Goal: Transaction & Acquisition: Purchase product/service

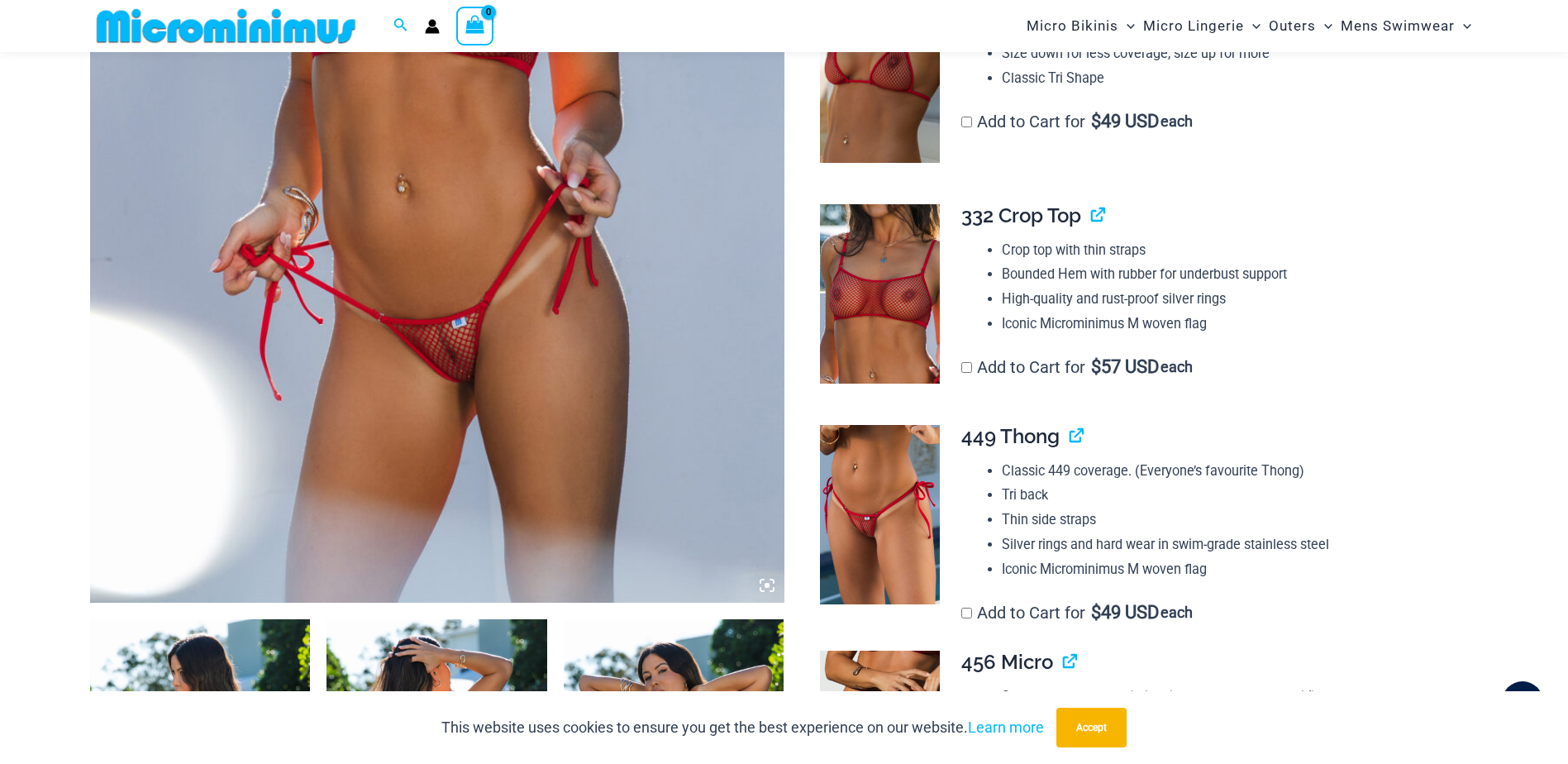
scroll to position [826, 0]
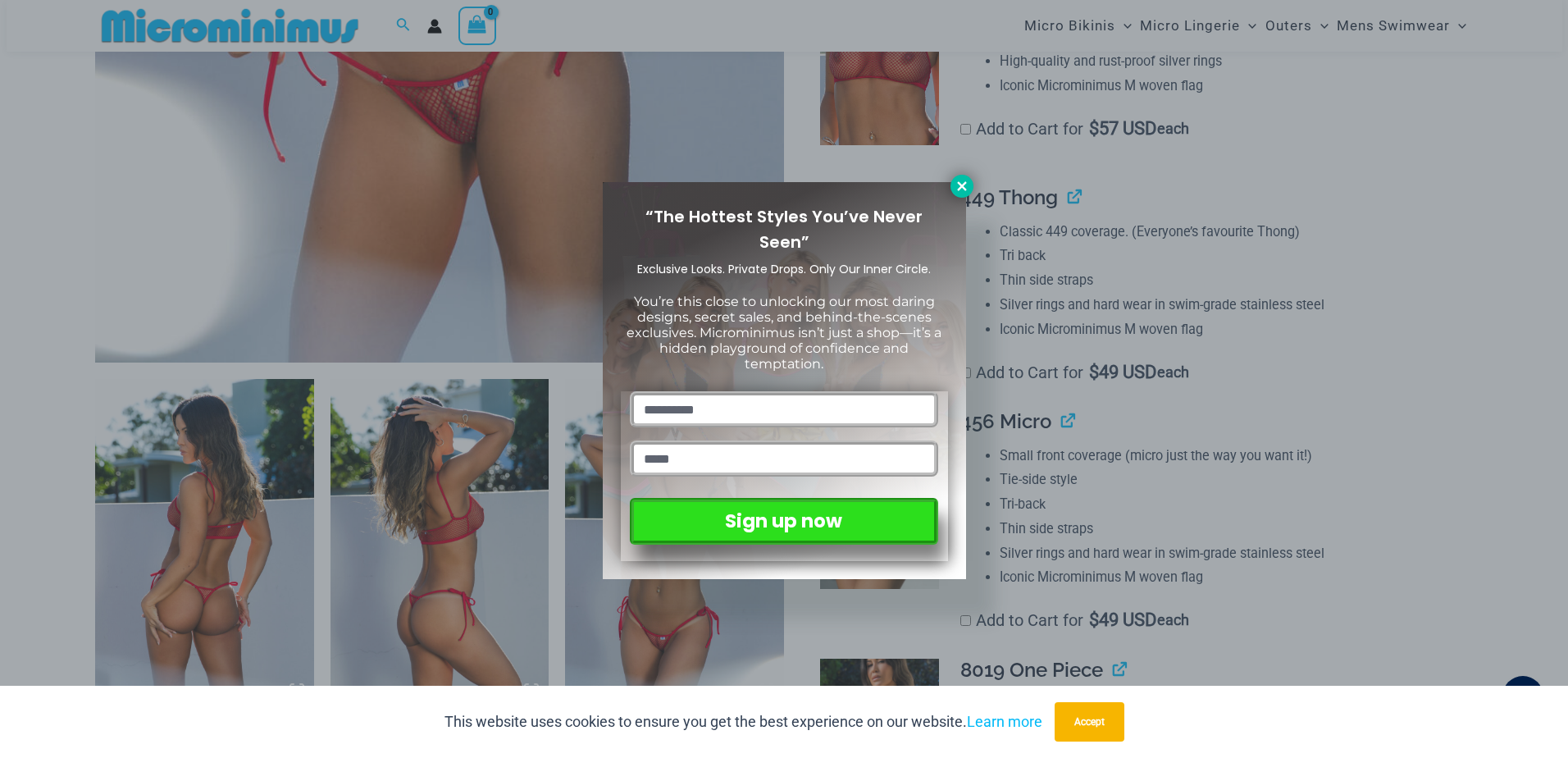
click at [963, 183] on icon at bounding box center [961, 186] width 9 height 9
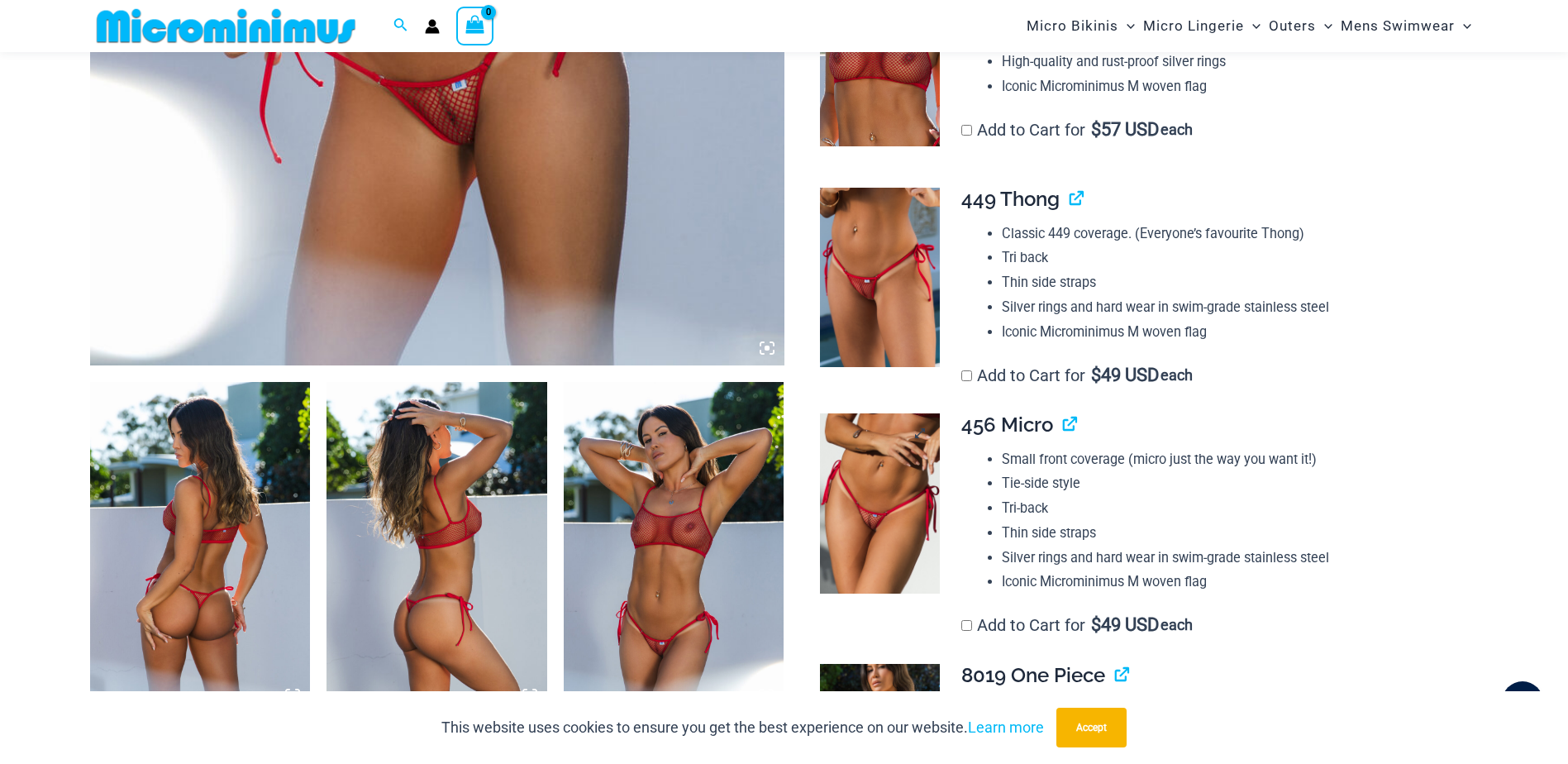
click at [876, 469] on img at bounding box center [880, 503] width 120 height 180
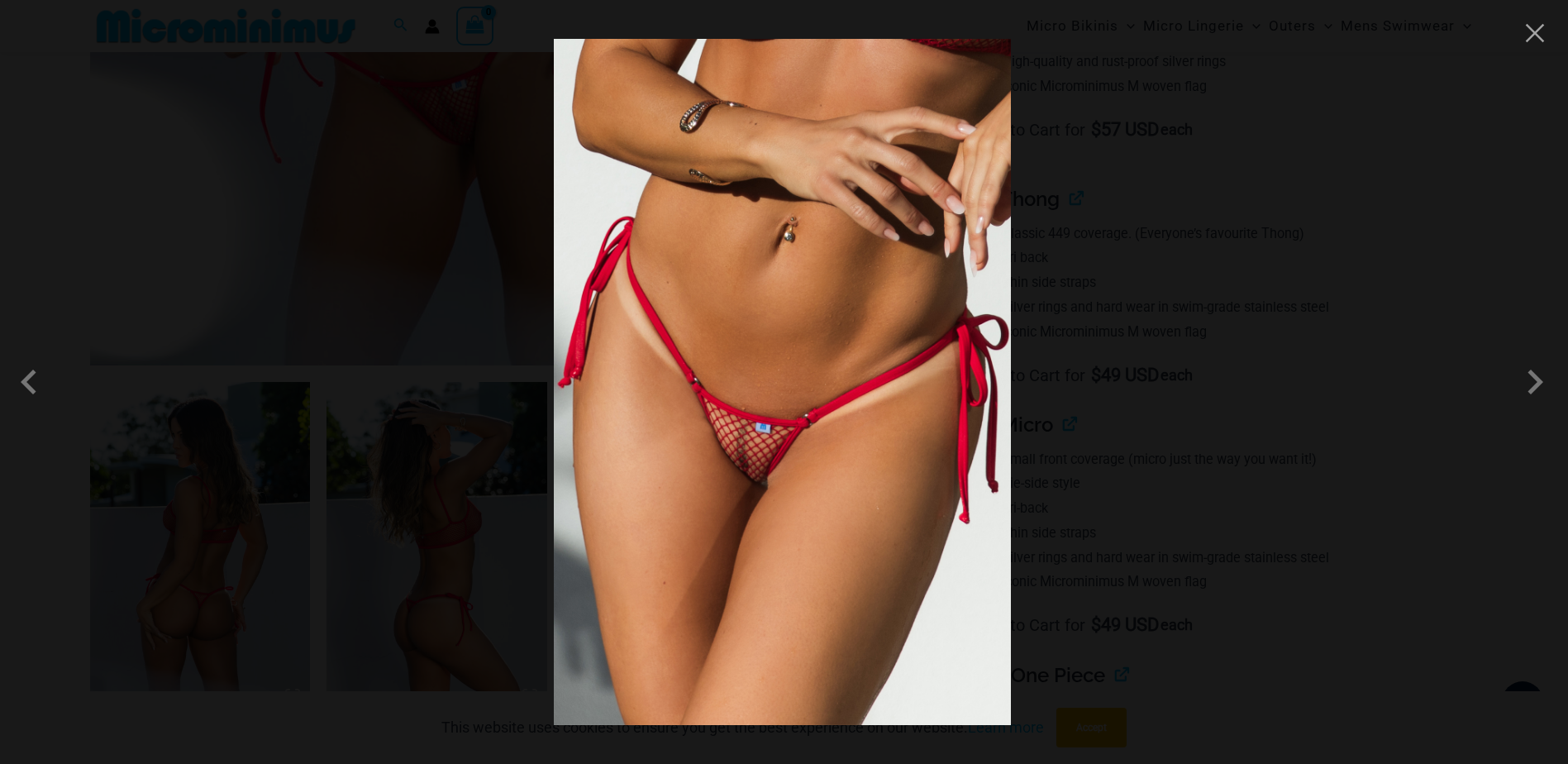
click at [1322, 568] on div at bounding box center [784, 382] width 1568 height 764
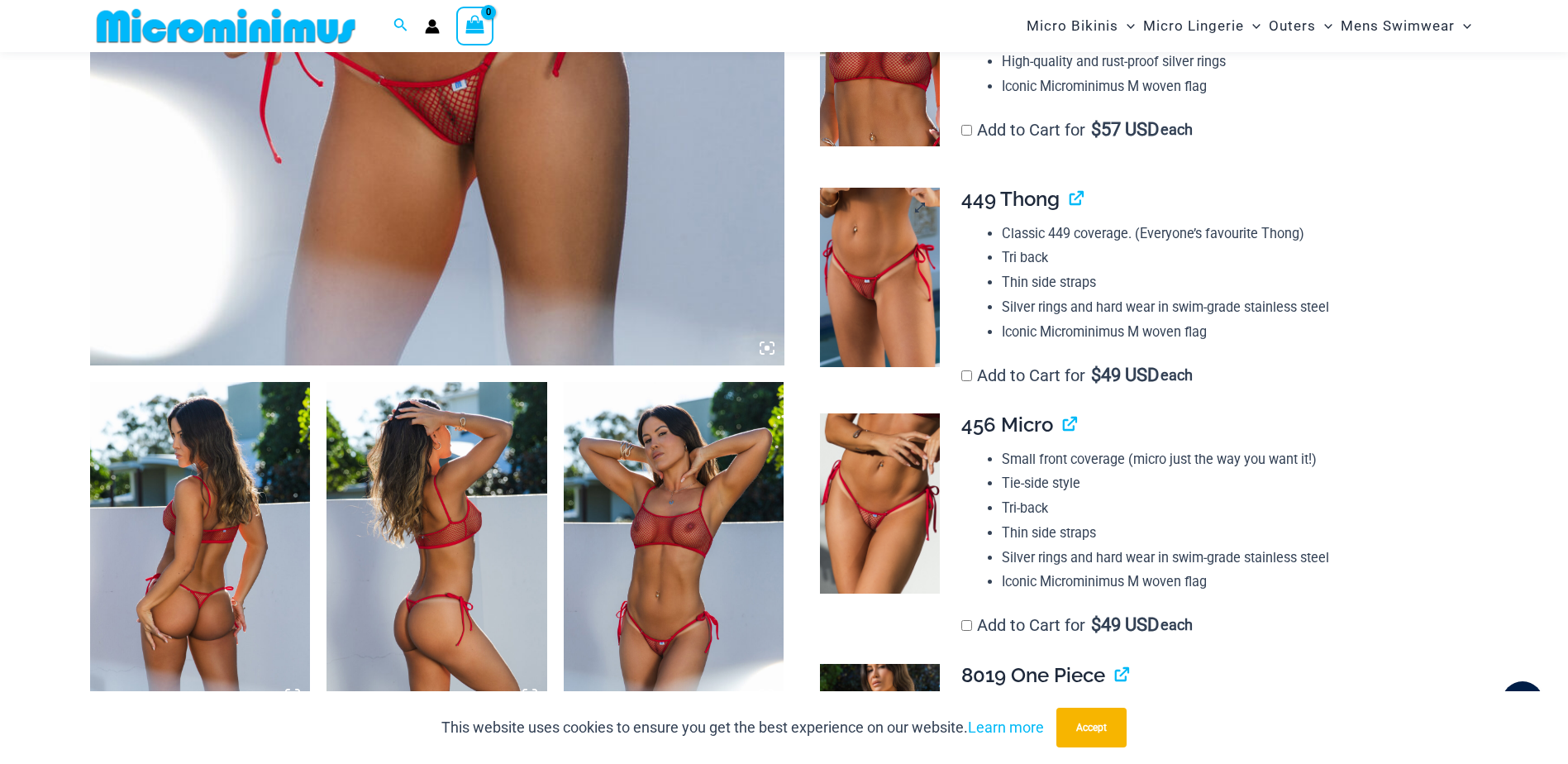
click at [864, 305] on img at bounding box center [880, 277] width 120 height 179
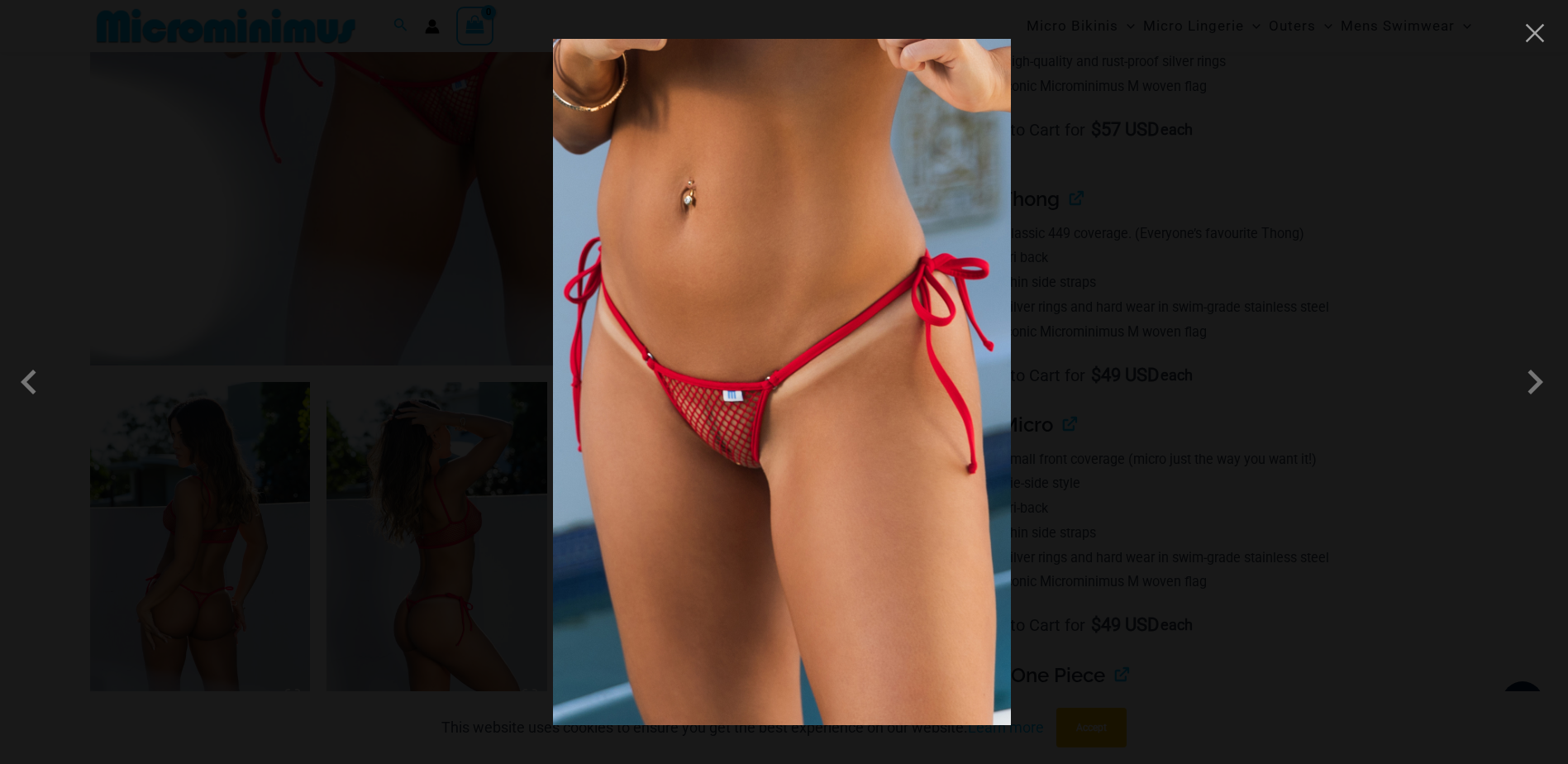
click at [1389, 434] on div at bounding box center [784, 382] width 1568 height 764
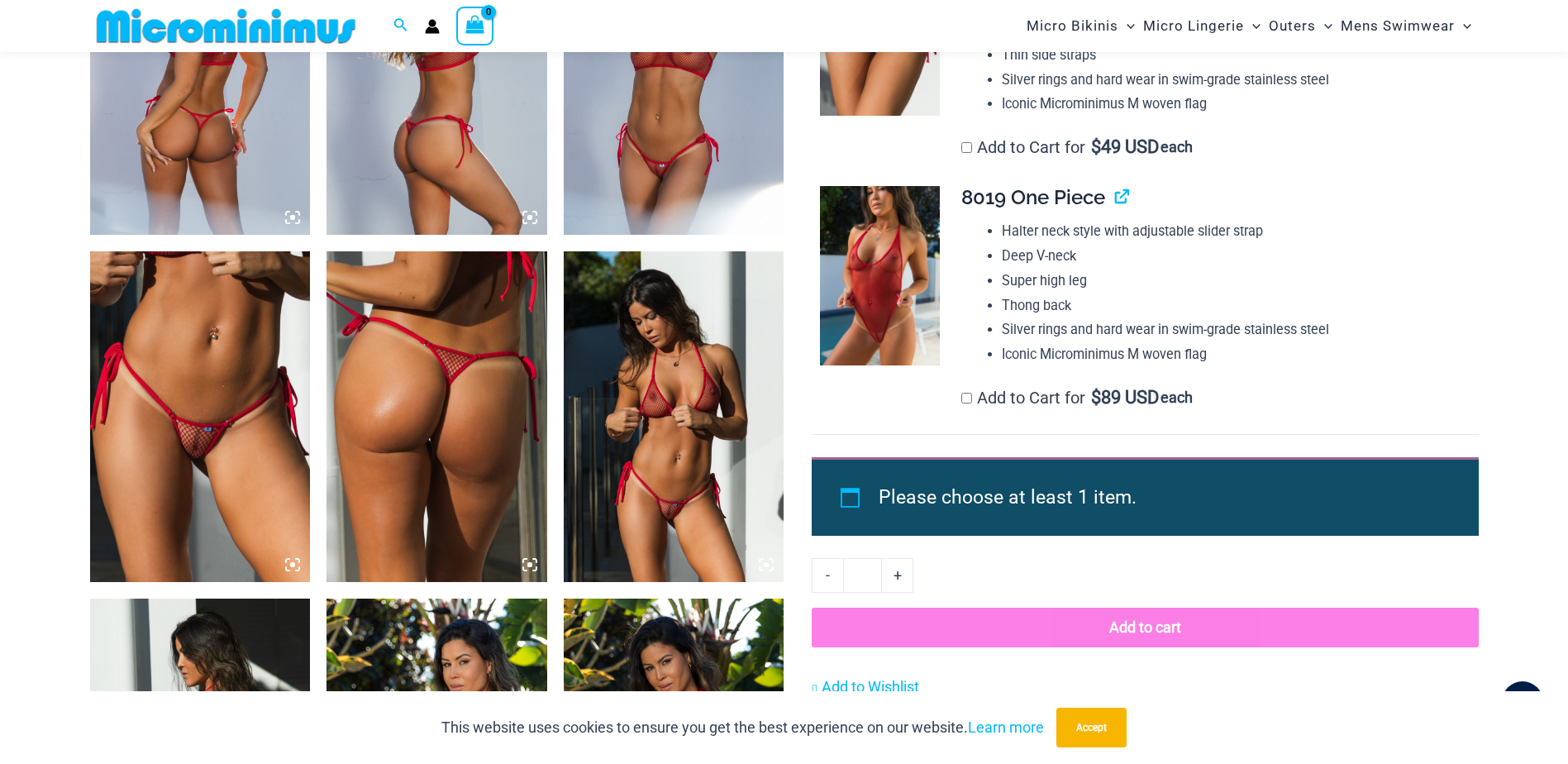
scroll to position [1322, 0]
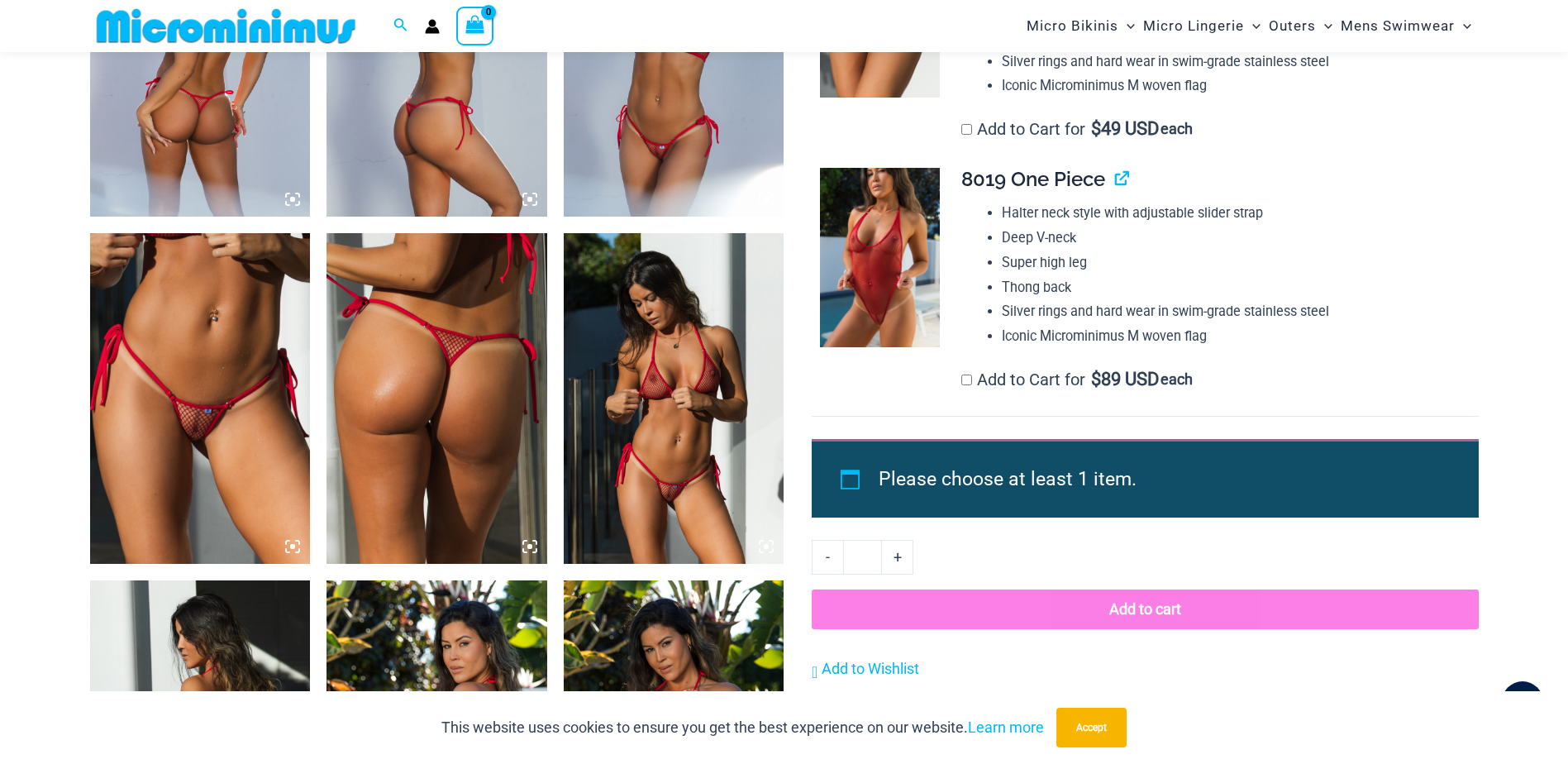
click at [160, 353] on img at bounding box center [200, 398] width 221 height 330
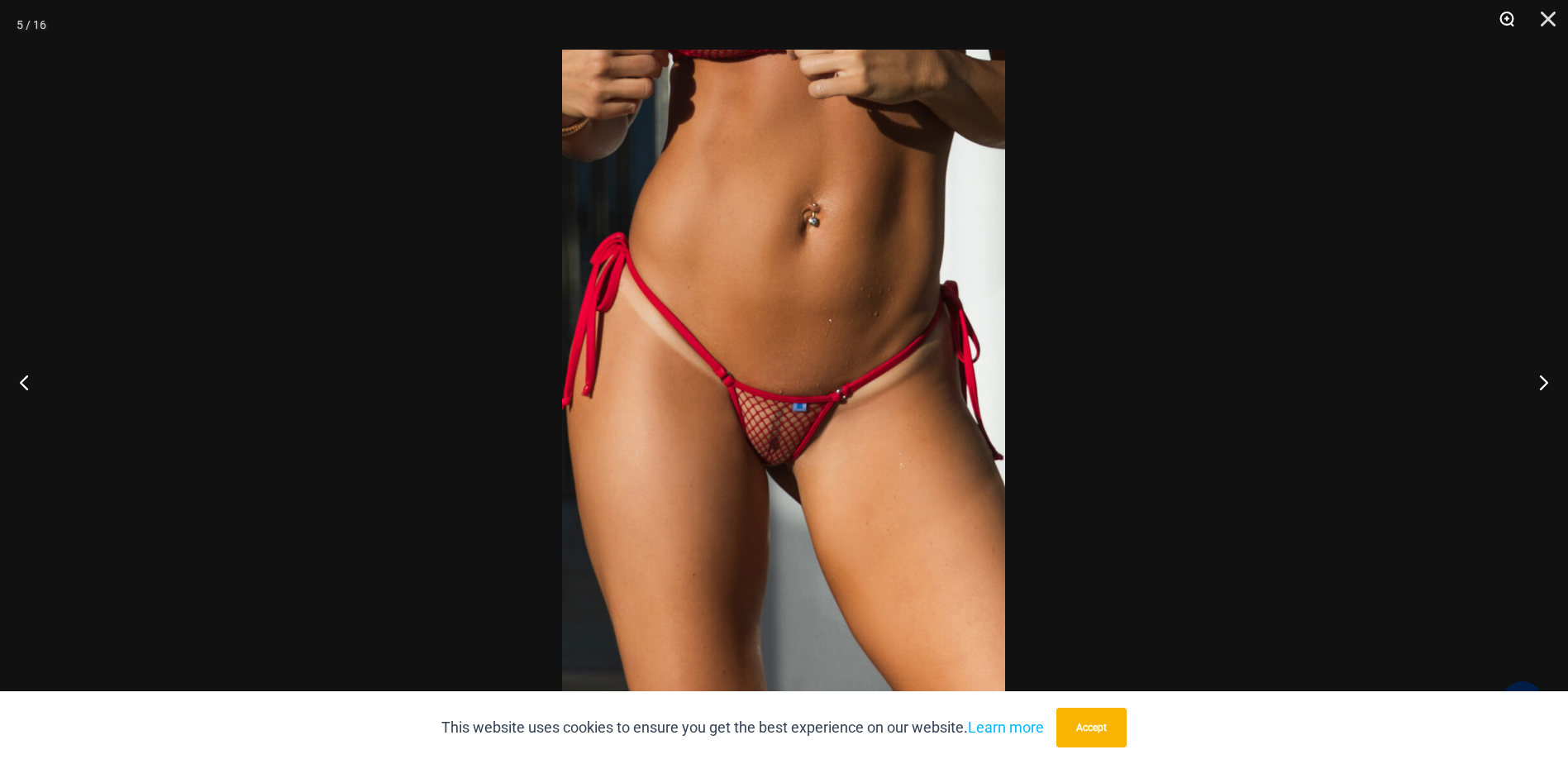
click at [1503, 14] on button "Zoom" at bounding box center [1501, 25] width 41 height 50
